Goal: Task Accomplishment & Management: Use online tool/utility

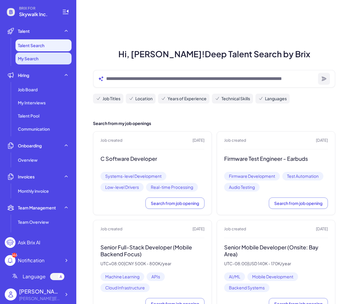
click at [51, 62] on li "My Search" at bounding box center [44, 59] width 56 height 12
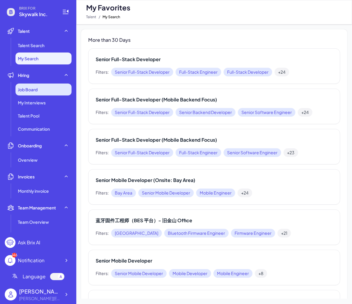
click at [35, 91] on span "Job Board" at bounding box center [28, 90] width 20 height 6
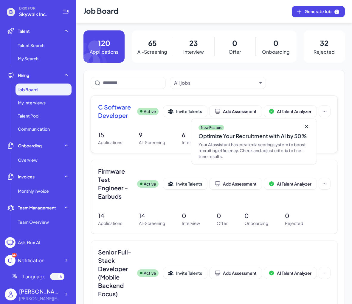
click at [112, 107] on span "C Software Developer" at bounding box center [115, 111] width 34 height 17
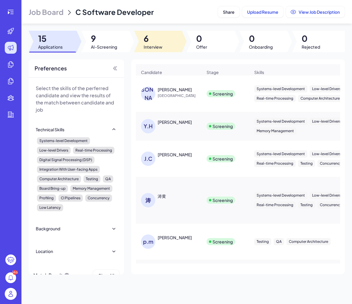
click at [147, 37] on span "6" at bounding box center [153, 38] width 19 height 11
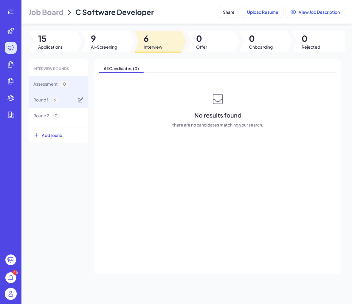
click at [51, 98] on span "6" at bounding box center [55, 100] width 8 height 6
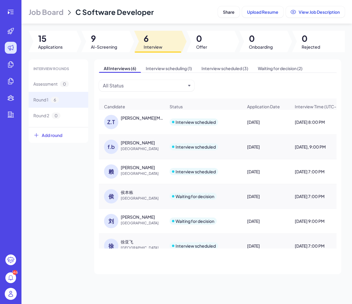
click at [205, 52] on div at bounding box center [211, 41] width 48 height 21
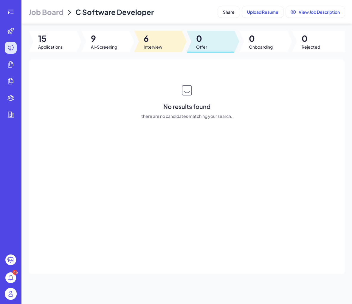
click at [152, 46] on span "Interview" at bounding box center [153, 47] width 19 height 6
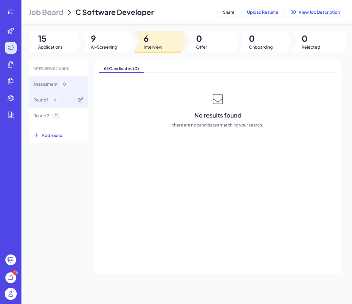
click at [72, 100] on div "Round 1 6" at bounding box center [59, 100] width 60 height 16
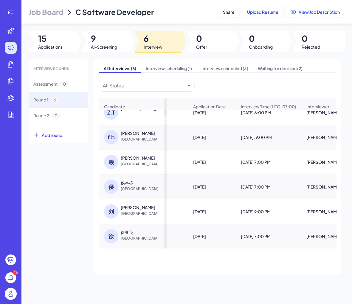
scroll to position [0, 49]
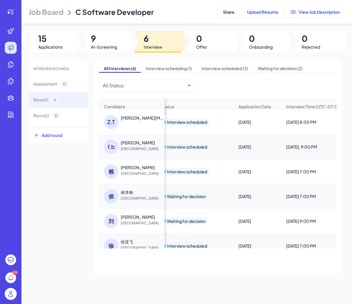
click at [244, 76] on div "All Interviews (6) Interview scheduling (1) Interview scheduled (3) Waiting for…" at bounding box center [217, 166] width 247 height 215
